Goal: Task Accomplishment & Management: Use online tool/utility

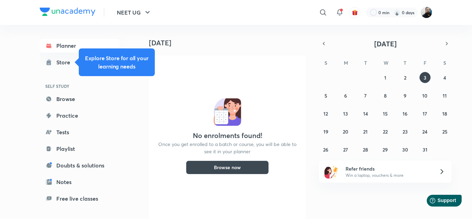
click at [424, 15] on img at bounding box center [427, 13] width 12 height 12
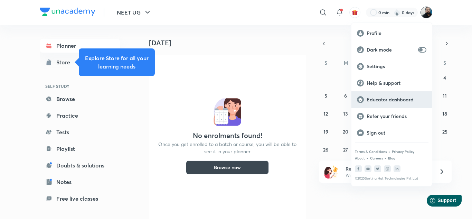
click at [373, 97] on p "Educator dashboard" at bounding box center [397, 99] width 60 height 6
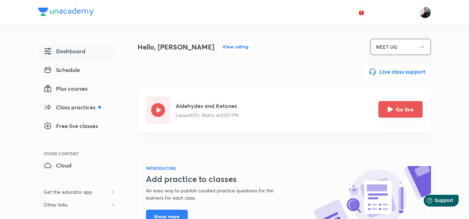
click at [391, 108] on icon "Go live" at bounding box center [390, 109] width 6 height 6
